Goal: Use online tool/utility: Utilize a website feature to perform a specific function

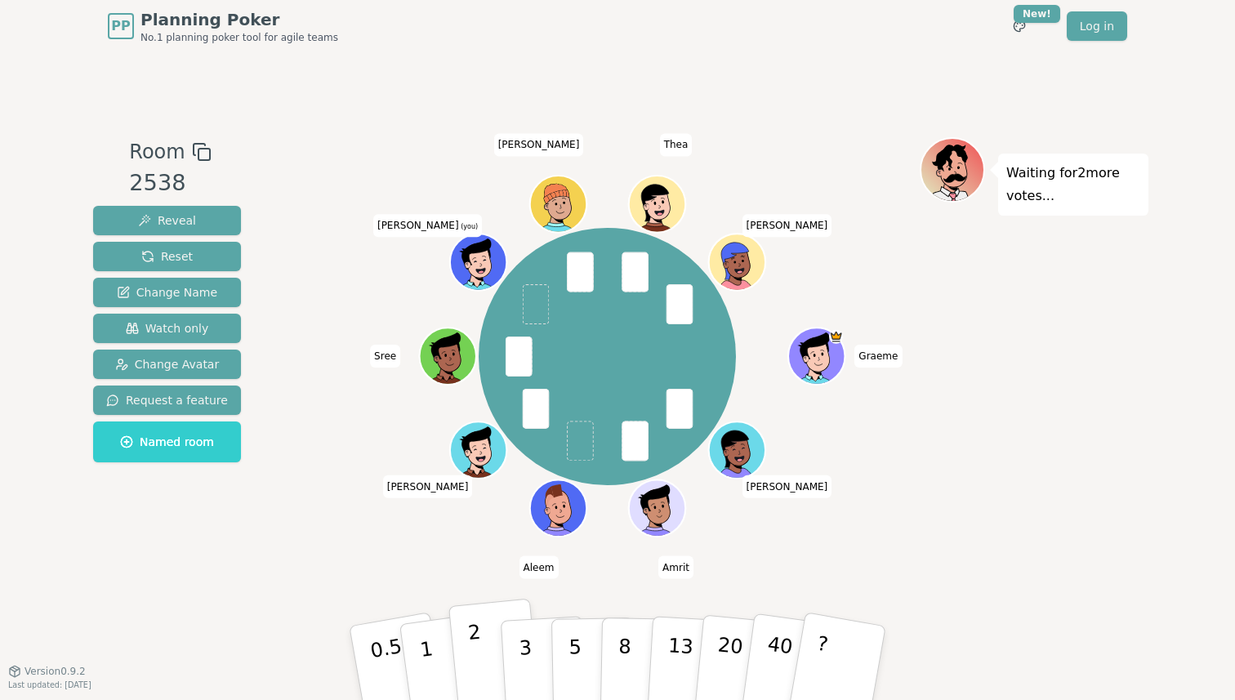
click at [471, 645] on p "2" at bounding box center [477, 665] width 21 height 89
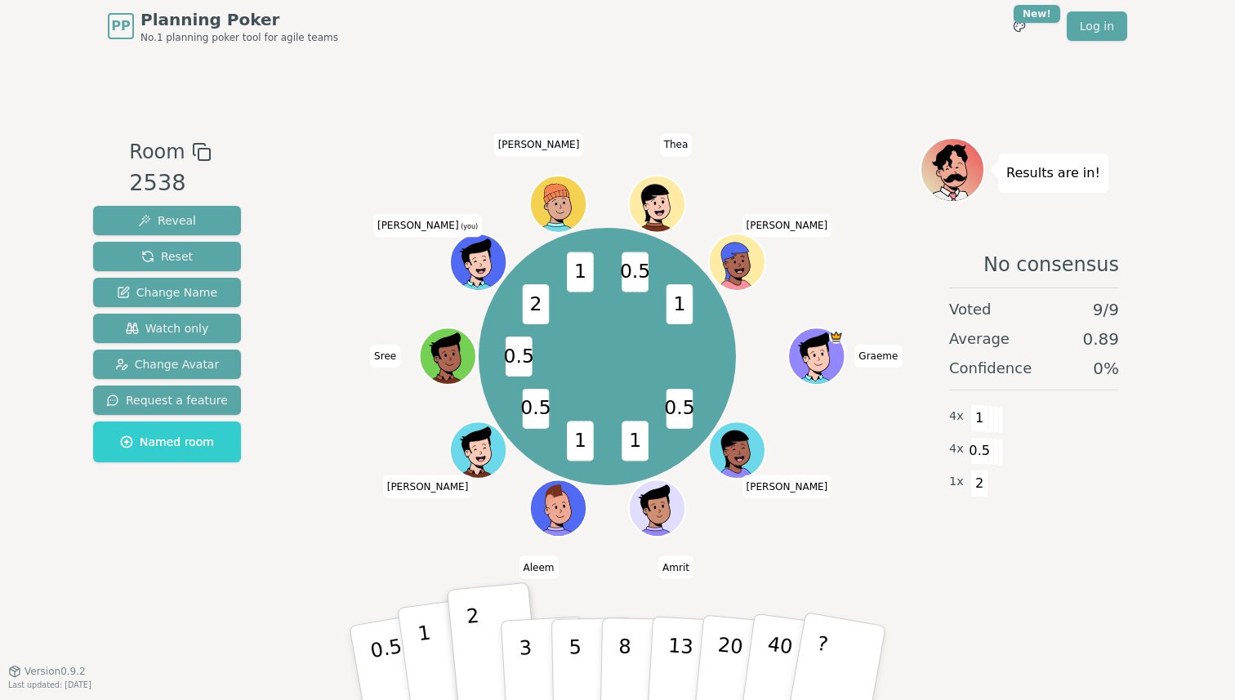
click at [418, 626] on p "1" at bounding box center [429, 665] width 25 height 89
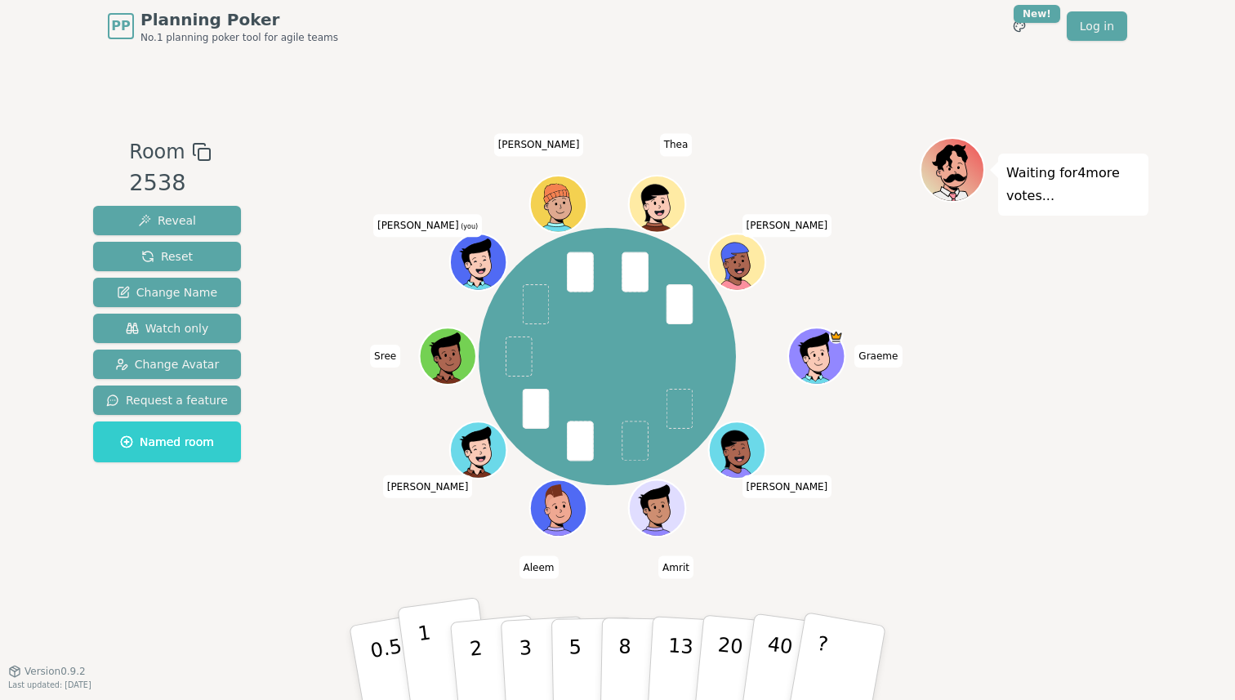
click at [428, 652] on p "1" at bounding box center [429, 665] width 25 height 89
click at [419, 632] on p "1" at bounding box center [429, 665] width 25 height 89
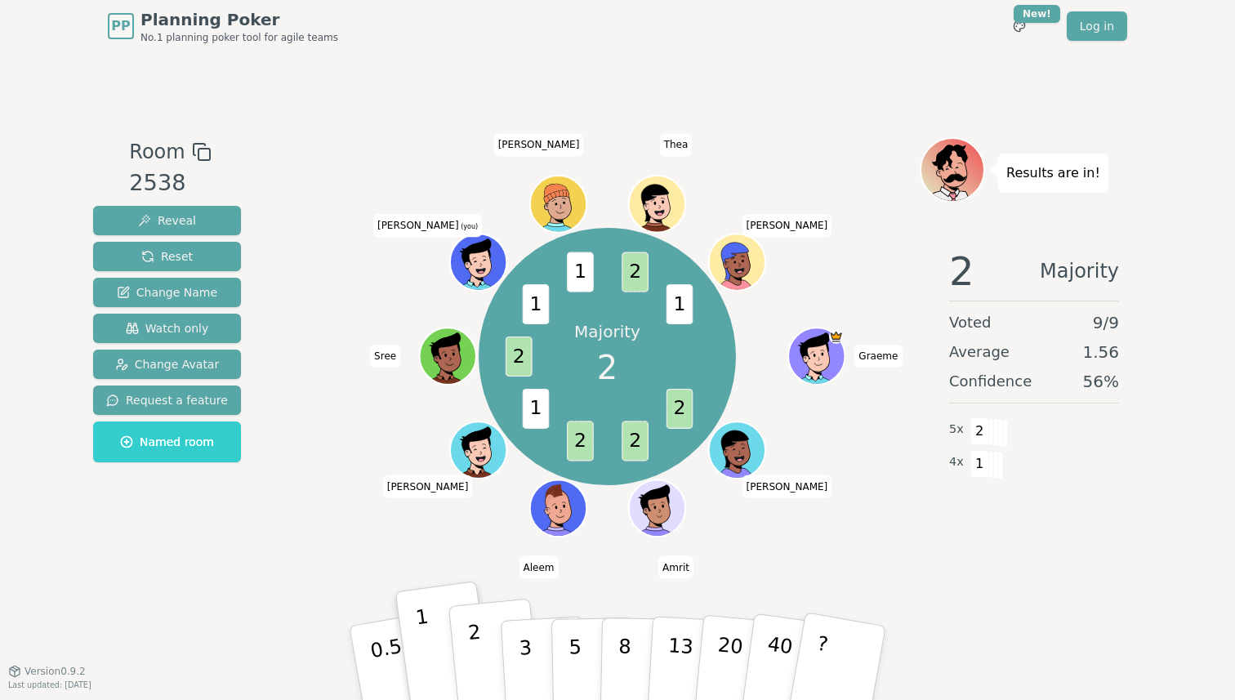
click at [473, 654] on p "2" at bounding box center [477, 665] width 21 height 89
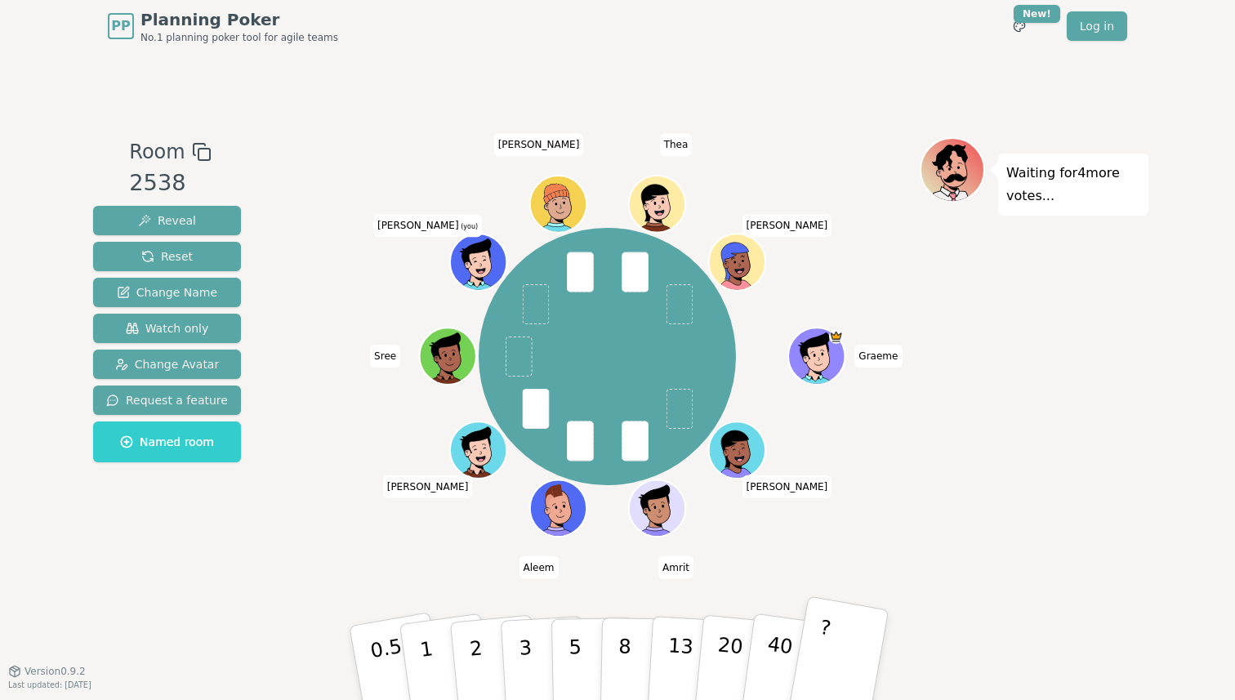
click at [832, 651] on button "?" at bounding box center [839, 663] width 102 height 135
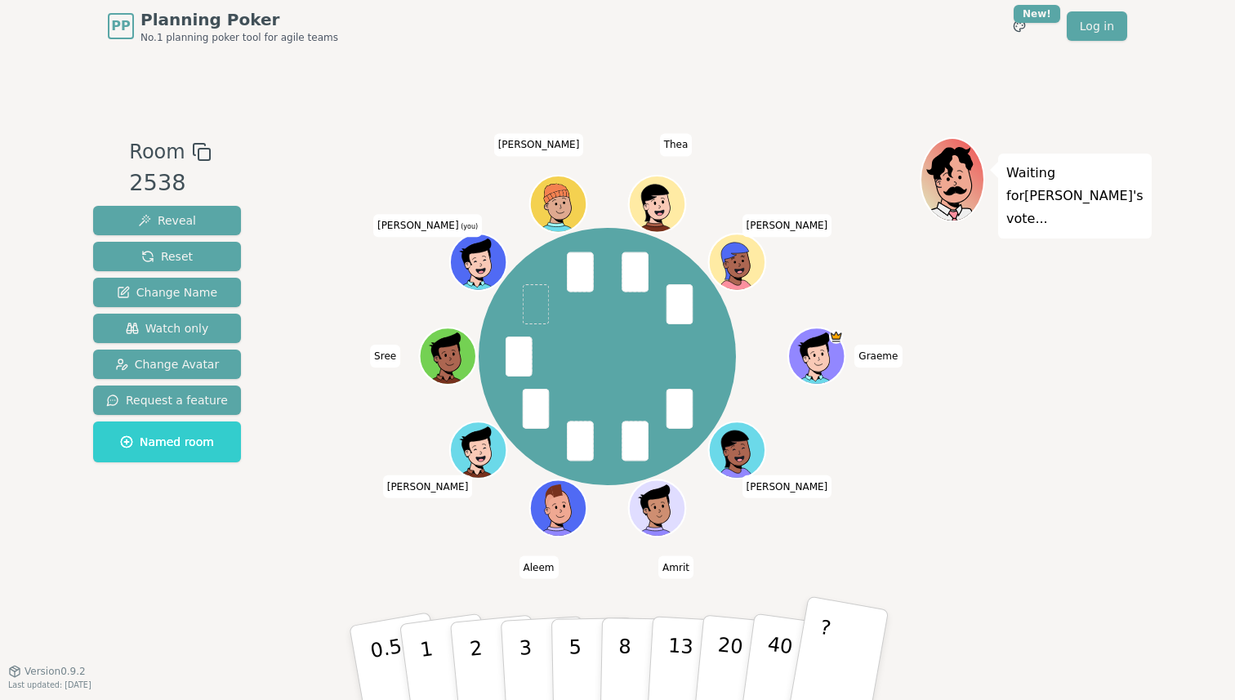
click at [841, 642] on button "?" at bounding box center [839, 663] width 102 height 135
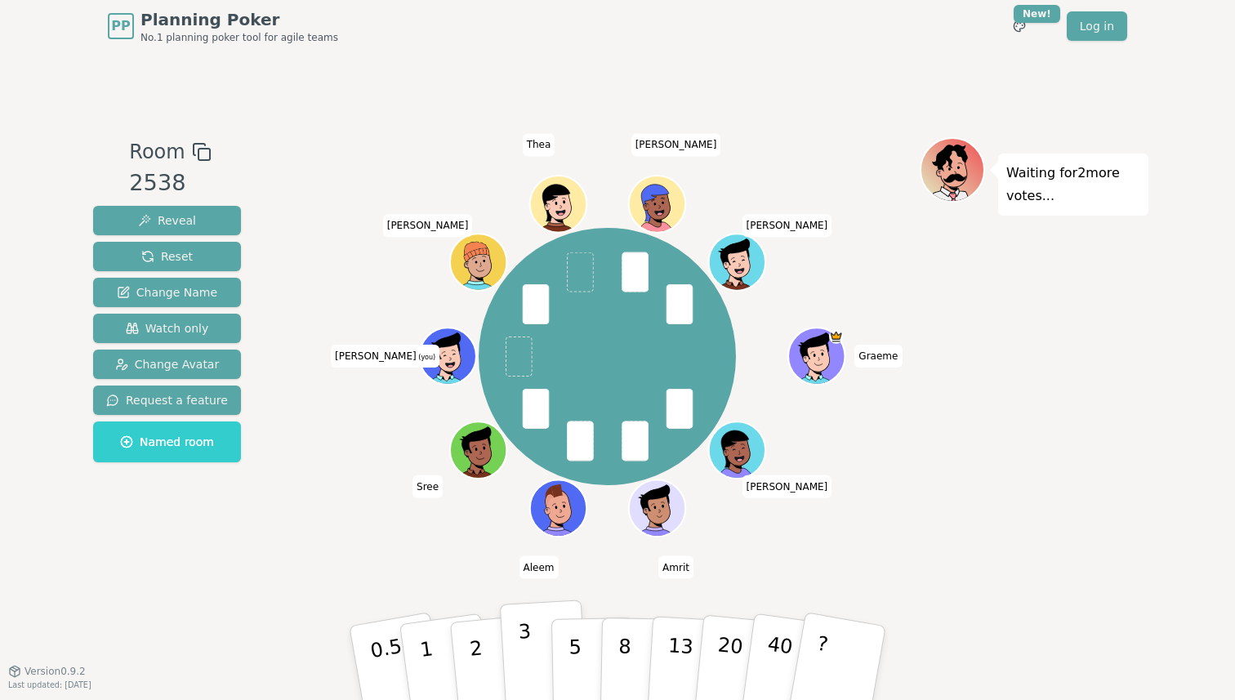
click at [515, 641] on button "3" at bounding box center [544, 663] width 89 height 127
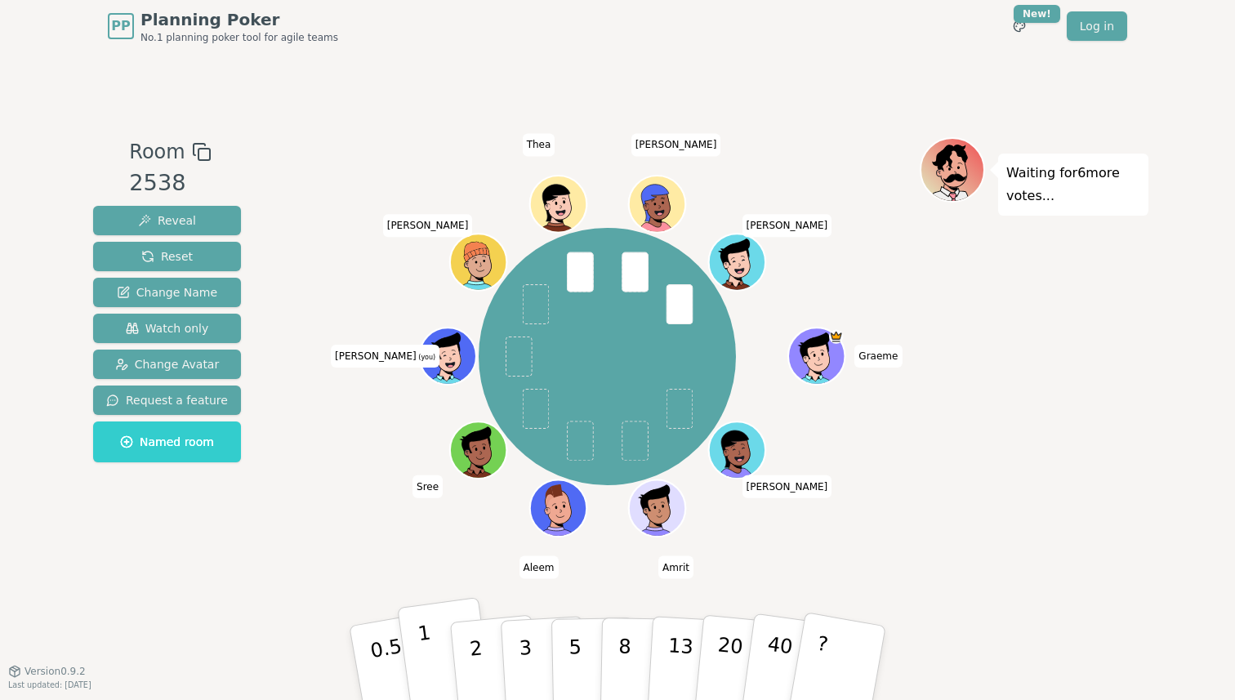
click at [427, 626] on button "1" at bounding box center [445, 663] width 97 height 132
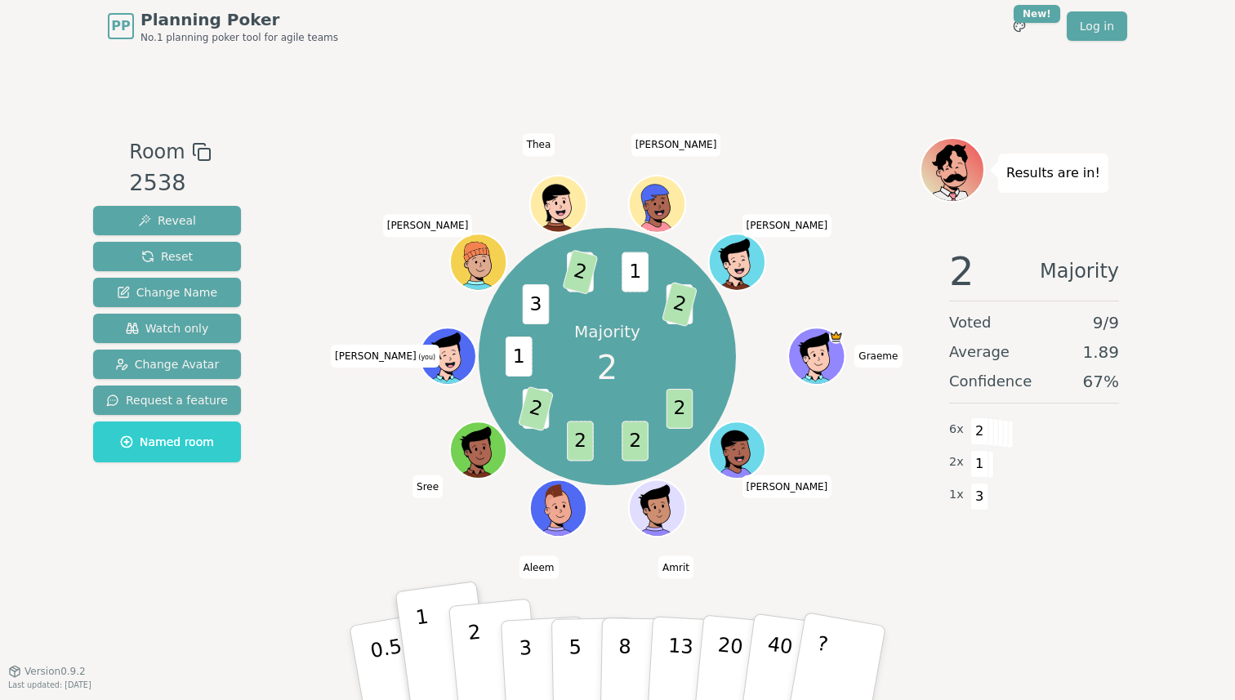
click at [489, 649] on button "2" at bounding box center [494, 664] width 93 height 130
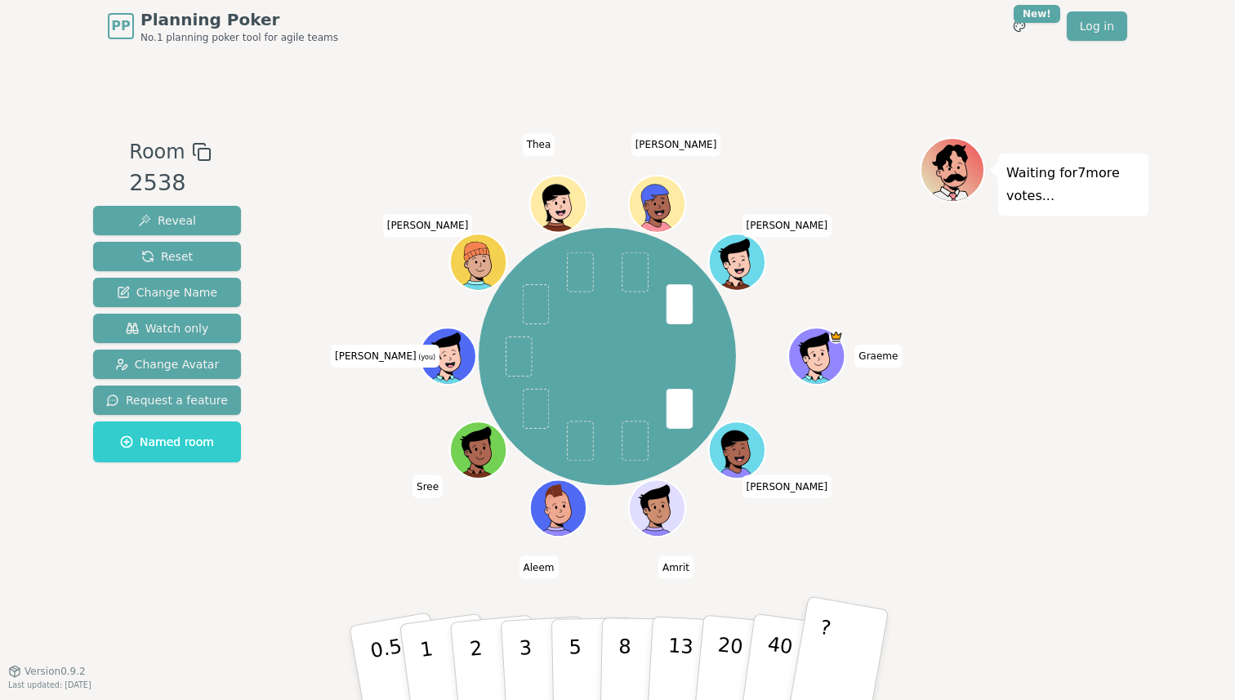
click at [834, 636] on button "?" at bounding box center [839, 663] width 102 height 135
click at [826, 645] on button "?" at bounding box center [839, 663] width 102 height 135
